Goal: Task Accomplishment & Management: Use online tool/utility

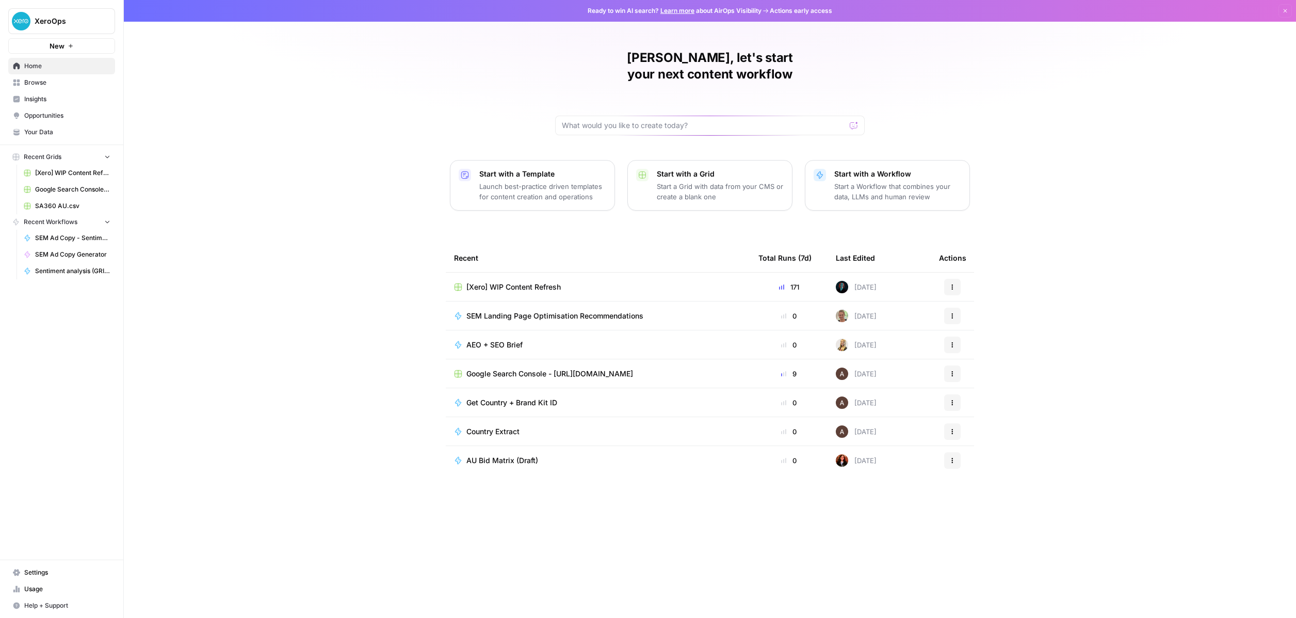
click at [529, 282] on span "[Xero] WIP Content Refresh" at bounding box center [514, 287] width 94 height 10
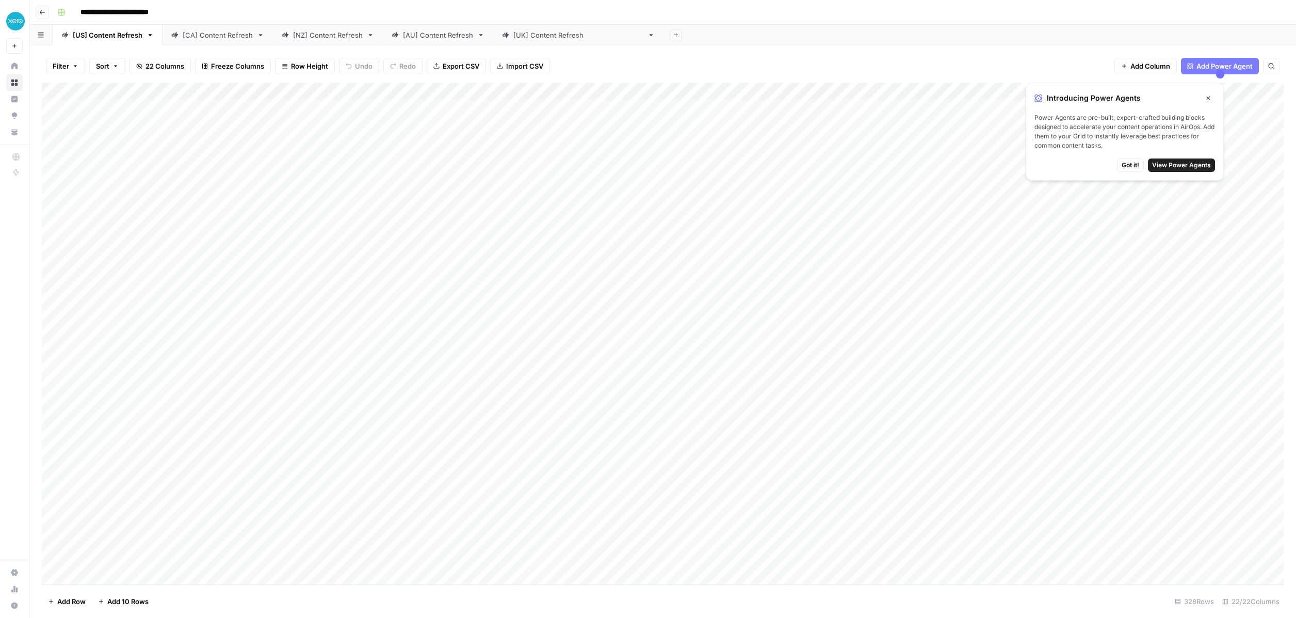
click at [43, 17] on button "Go back" at bounding box center [42, 12] width 13 height 13
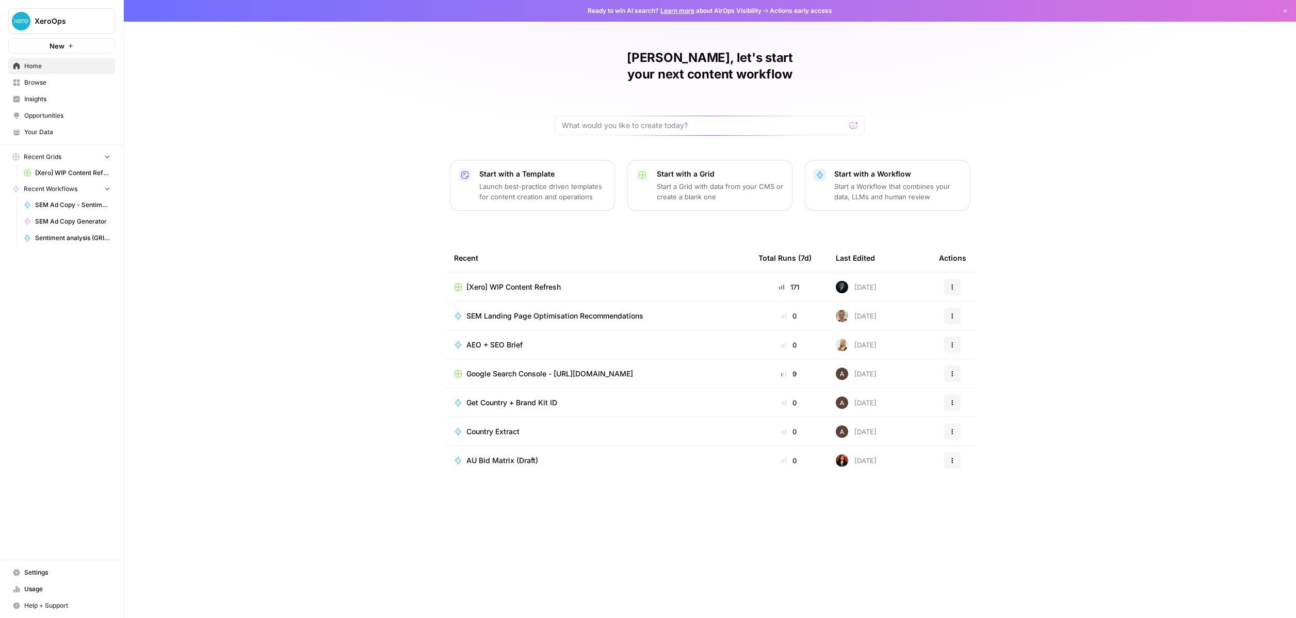
click at [555, 311] on span "SEM Landing Page Optimisation Recommendations" at bounding box center [555, 316] width 177 height 10
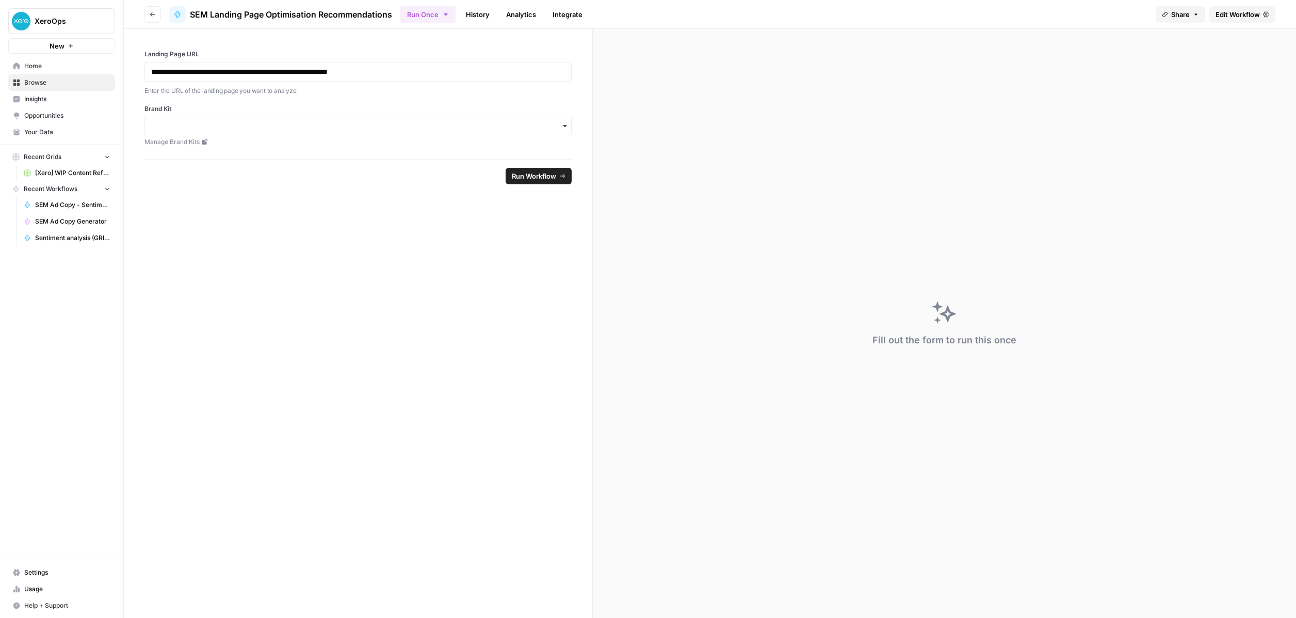
click at [1243, 14] on span "Edit Workflow" at bounding box center [1238, 14] width 44 height 10
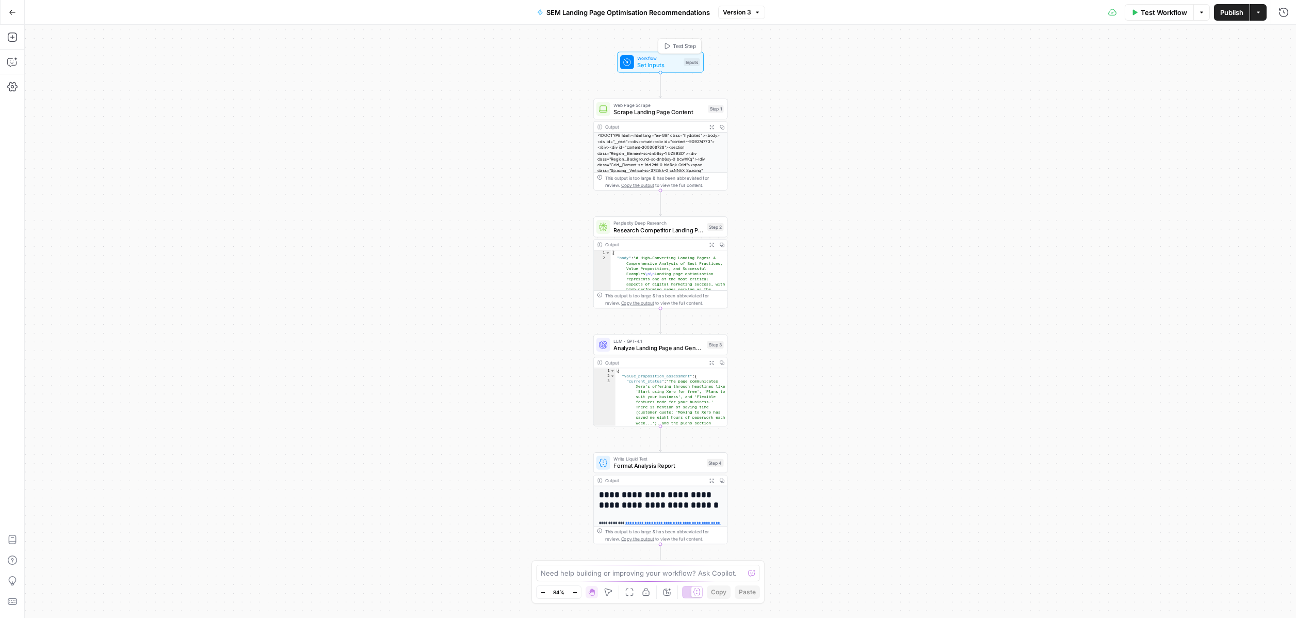
click at [650, 64] on span "Set Inputs" at bounding box center [658, 65] width 43 height 9
click at [661, 114] on span "Scrape Landing Page Content" at bounding box center [659, 112] width 91 height 9
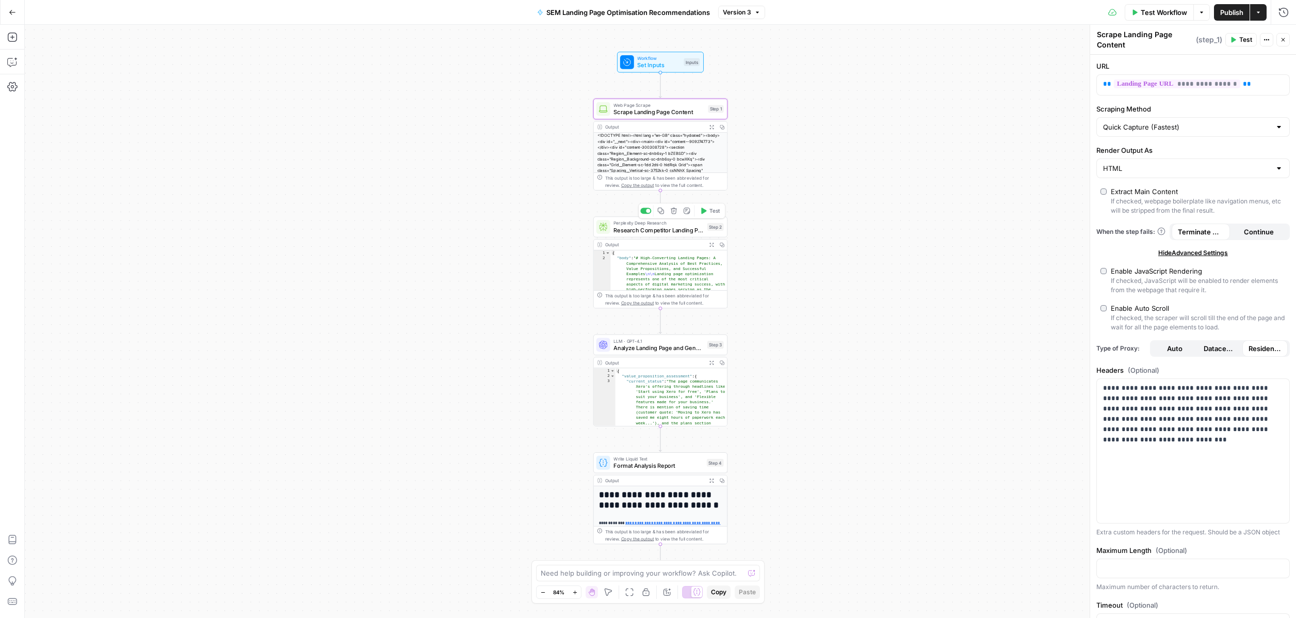
click at [666, 229] on span "Research Competitor Landing Pages" at bounding box center [659, 230] width 90 height 9
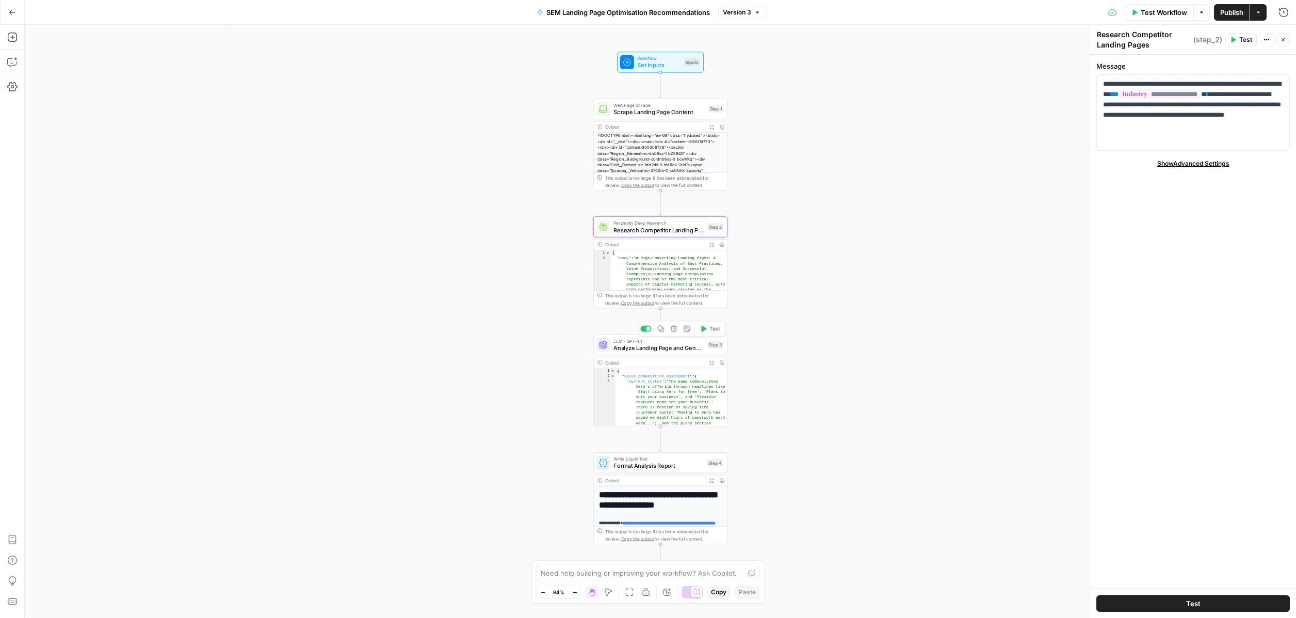
click at [660, 345] on span "Analyze Landing Page and Generate Recommendations" at bounding box center [659, 347] width 90 height 9
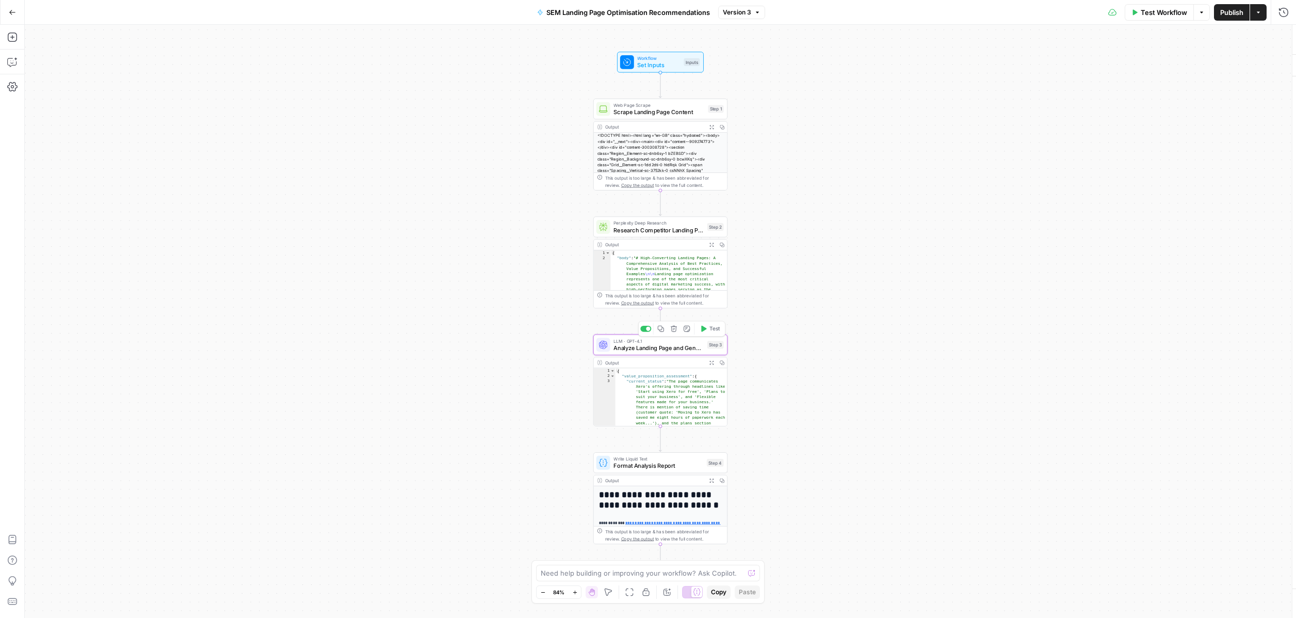
type textarea "Analyze Landing Page and Generate Recommendations"
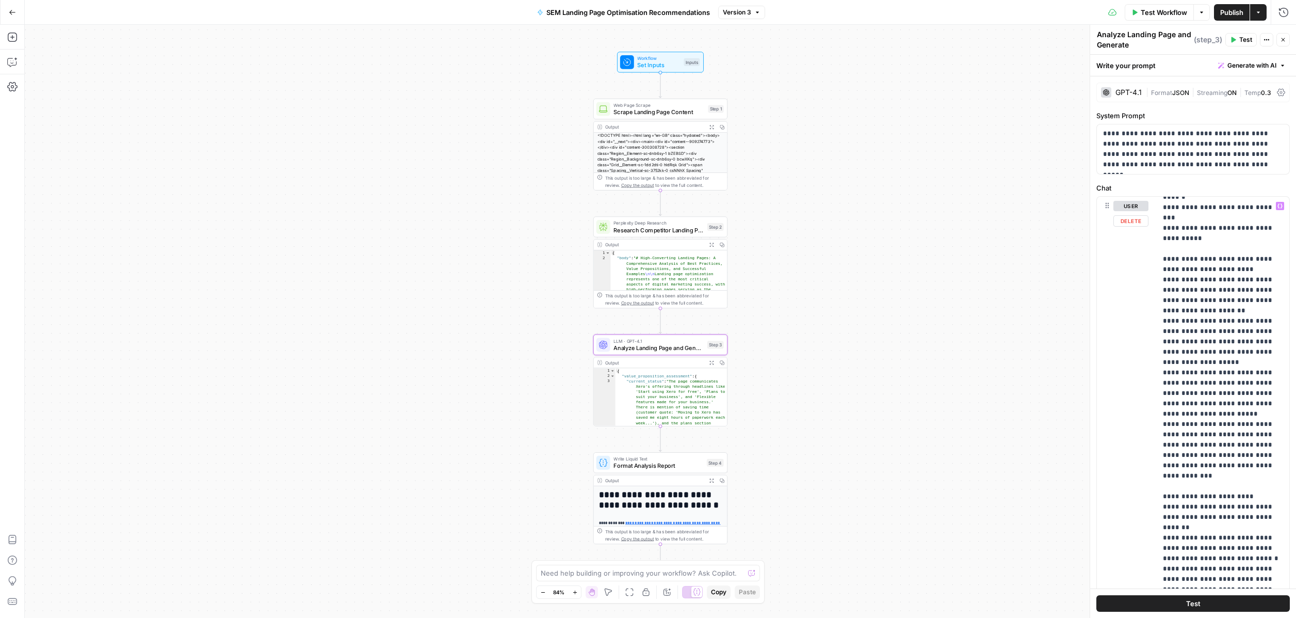
scroll to position [1105, 0]
click at [650, 462] on span "Format Analysis Report" at bounding box center [659, 465] width 90 height 9
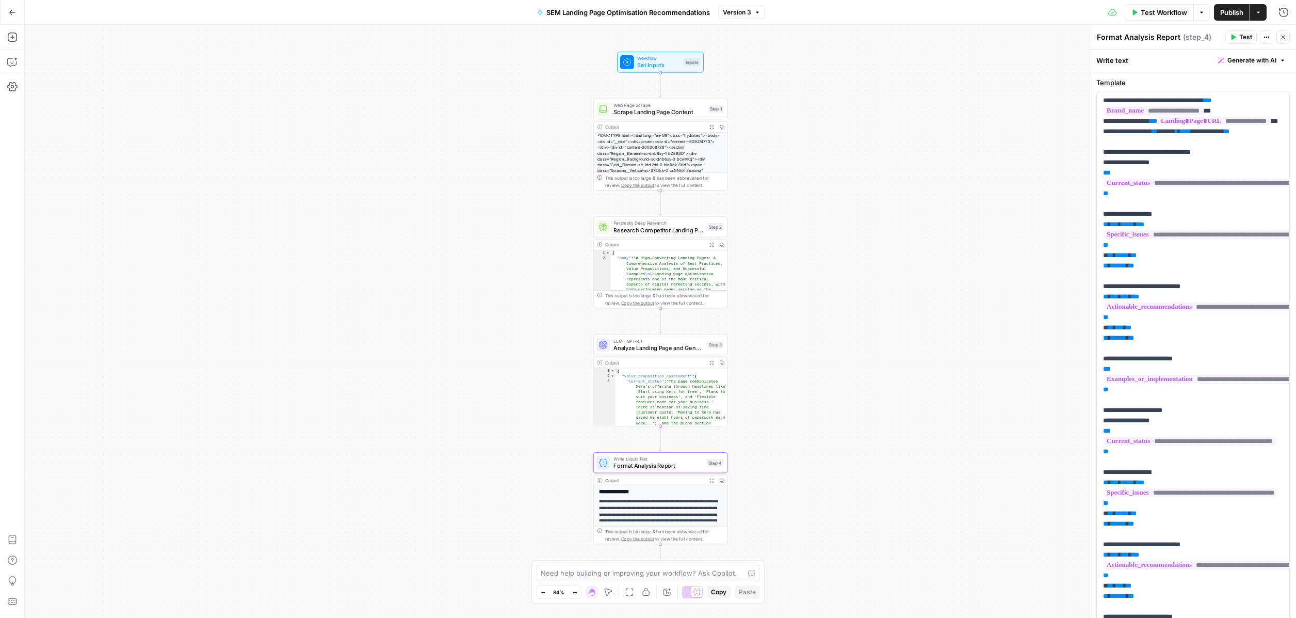
scroll to position [198, 0]
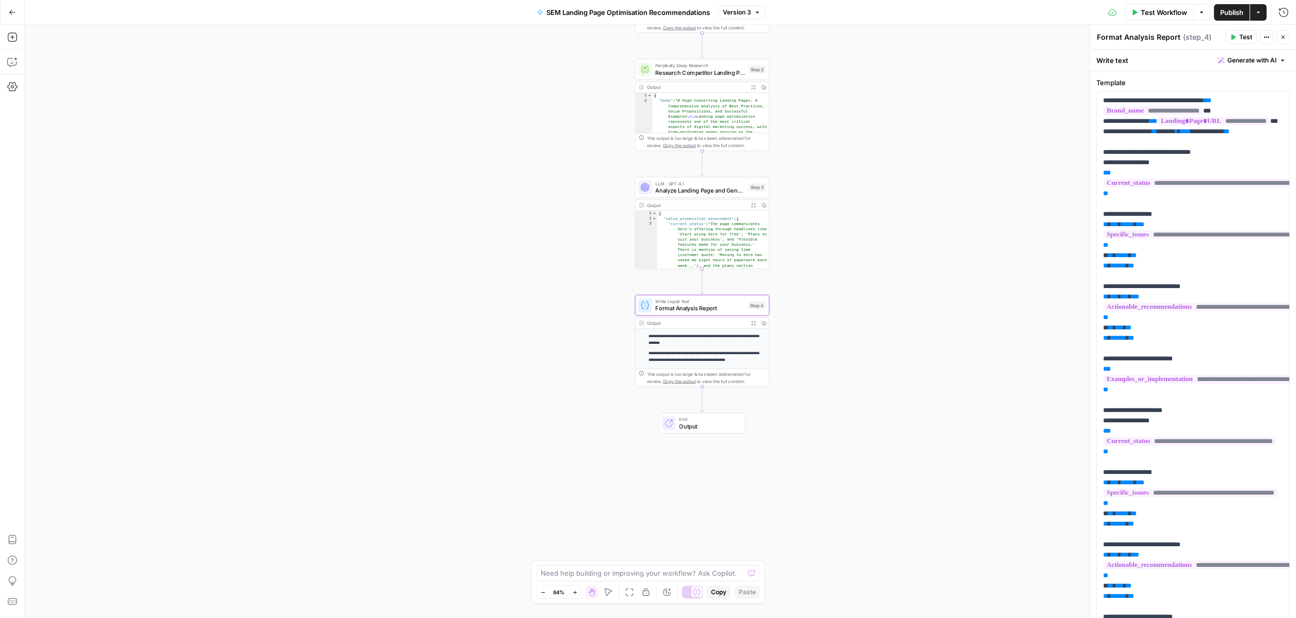
click at [692, 423] on span "Output" at bounding box center [708, 426] width 59 height 9
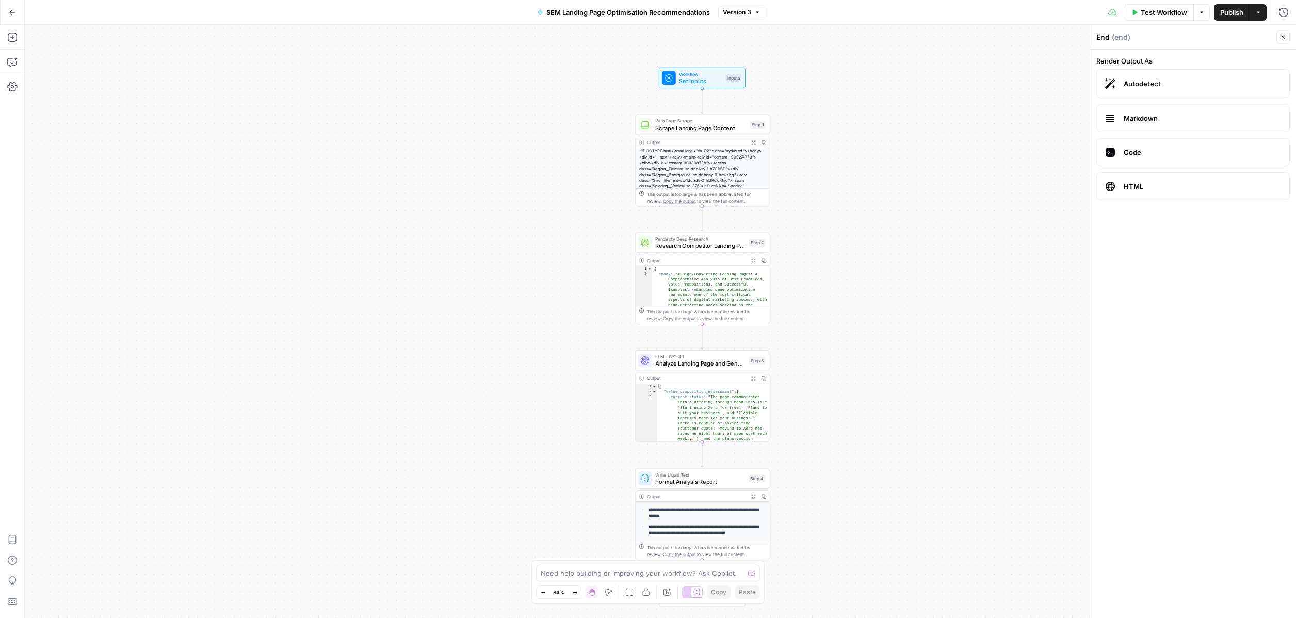
click at [6, 14] on button "Go Back" at bounding box center [12, 12] width 19 height 19
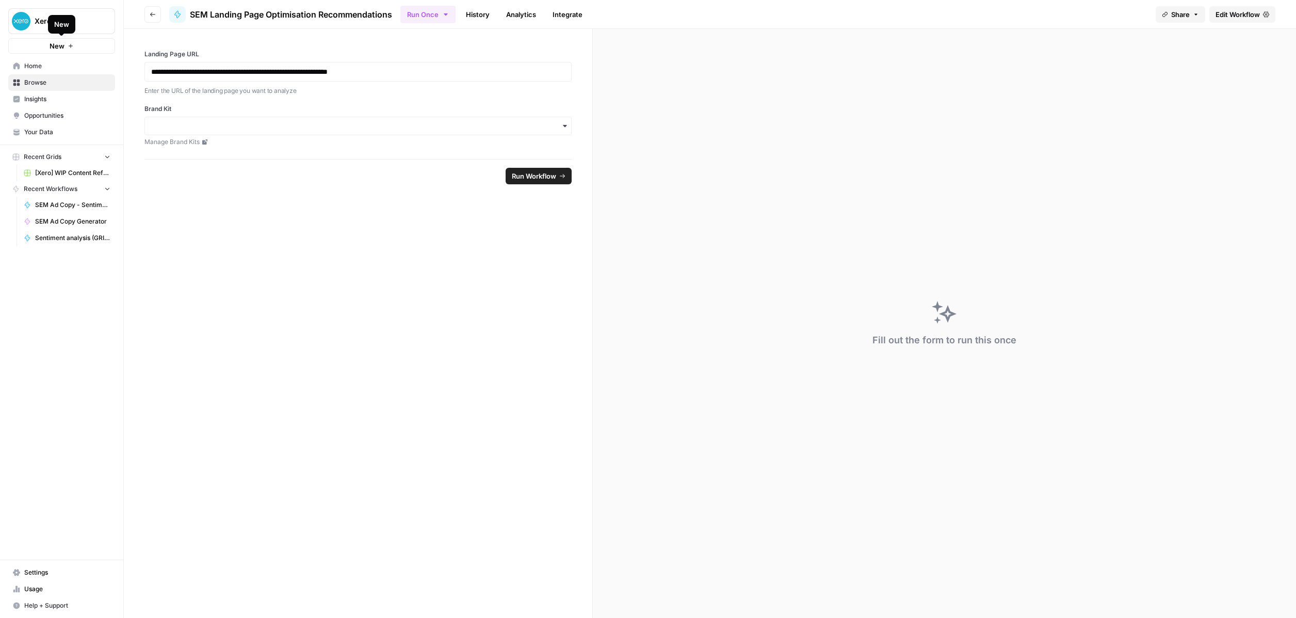
click at [43, 44] on button "New" at bounding box center [61, 45] width 107 height 15
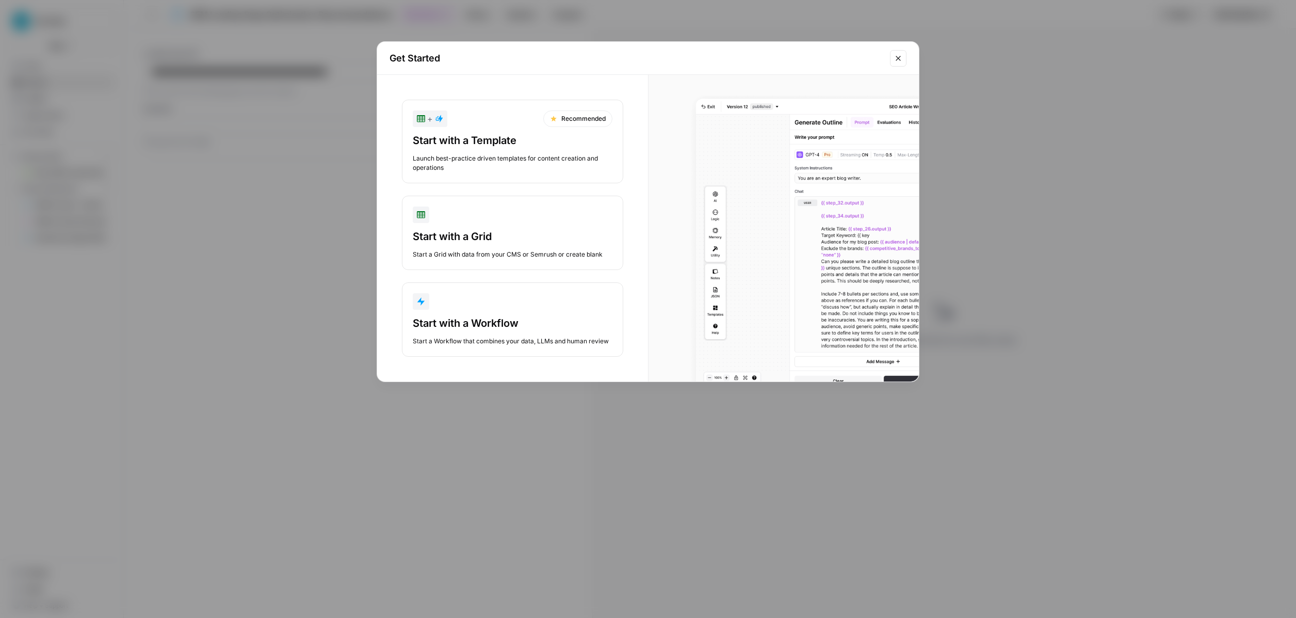
click at [507, 321] on div "Start with a Workflow" at bounding box center [513, 323] width 200 height 14
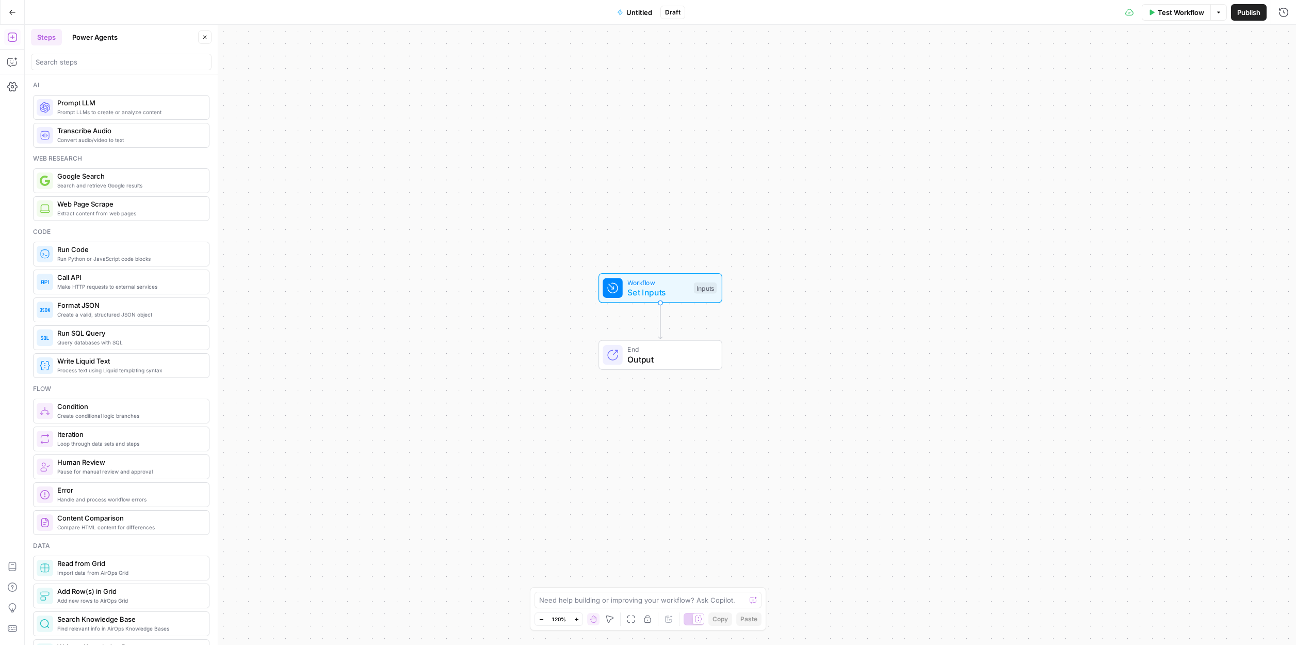
click at [1219, 17] on button "Options" at bounding box center [1219, 12] width 17 height 17
click at [9, 15] on icon "button" at bounding box center [12, 12] width 7 height 7
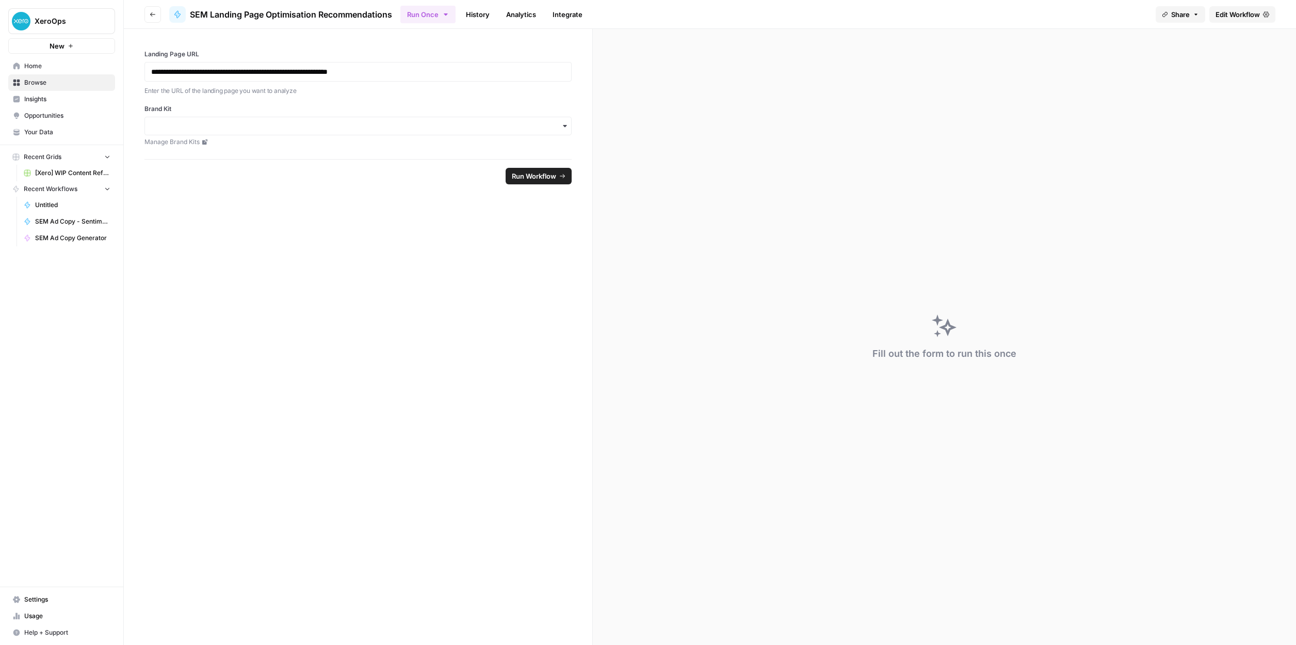
click at [147, 14] on button "Go back" at bounding box center [153, 14] width 17 height 17
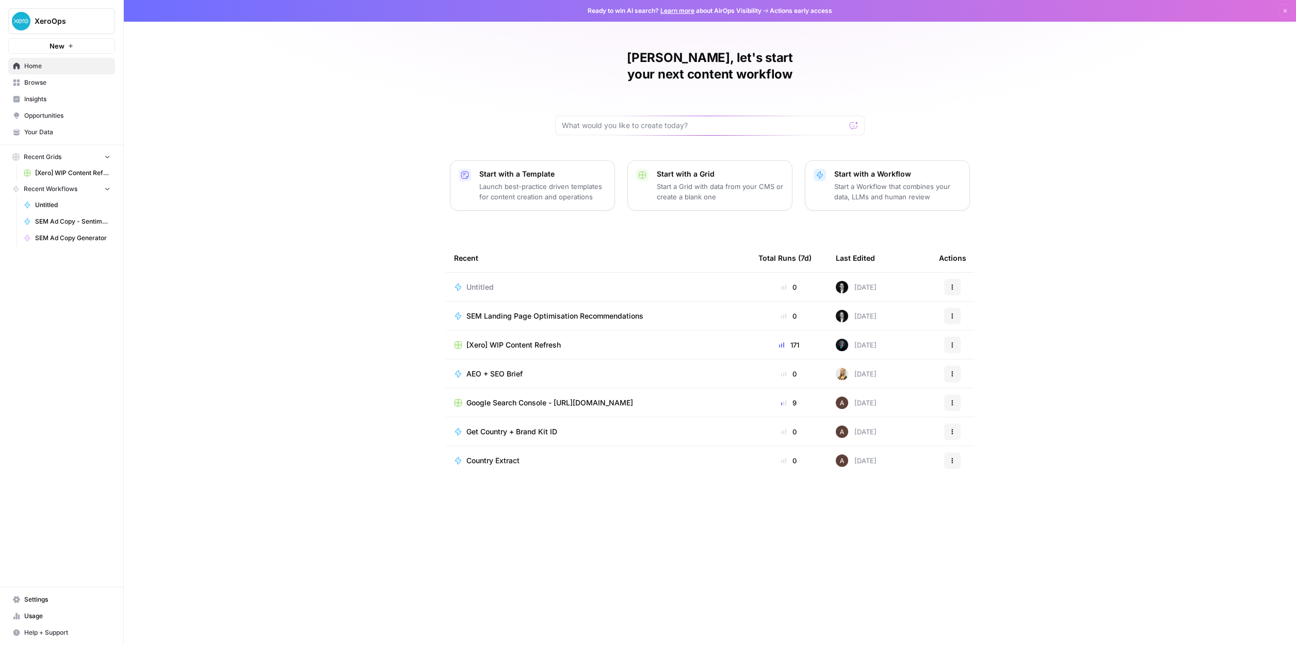
click at [952, 288] on icon "button" at bounding box center [953, 289] width 2 height 2
click at [972, 318] on span "Delete" at bounding box center [1006, 318] width 83 height 10
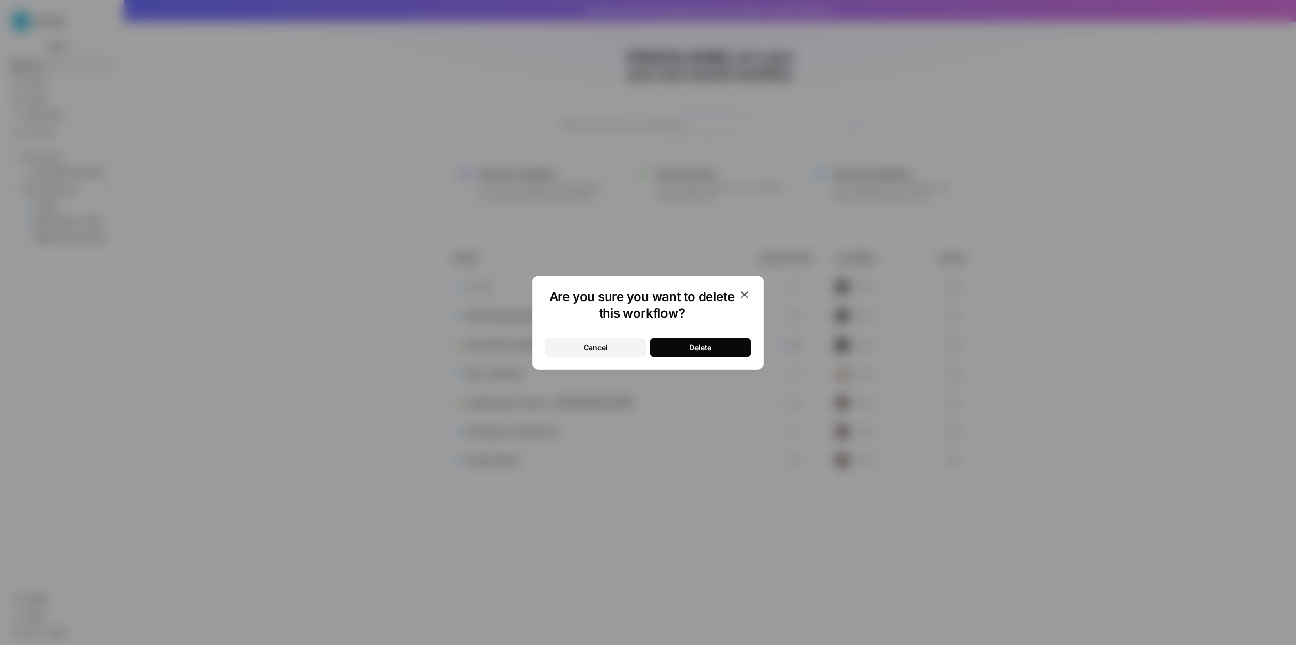
click at [706, 351] on div "Delete" at bounding box center [701, 347] width 22 height 10
